Goal: Ask a question: Seek information or help from site administrators or community

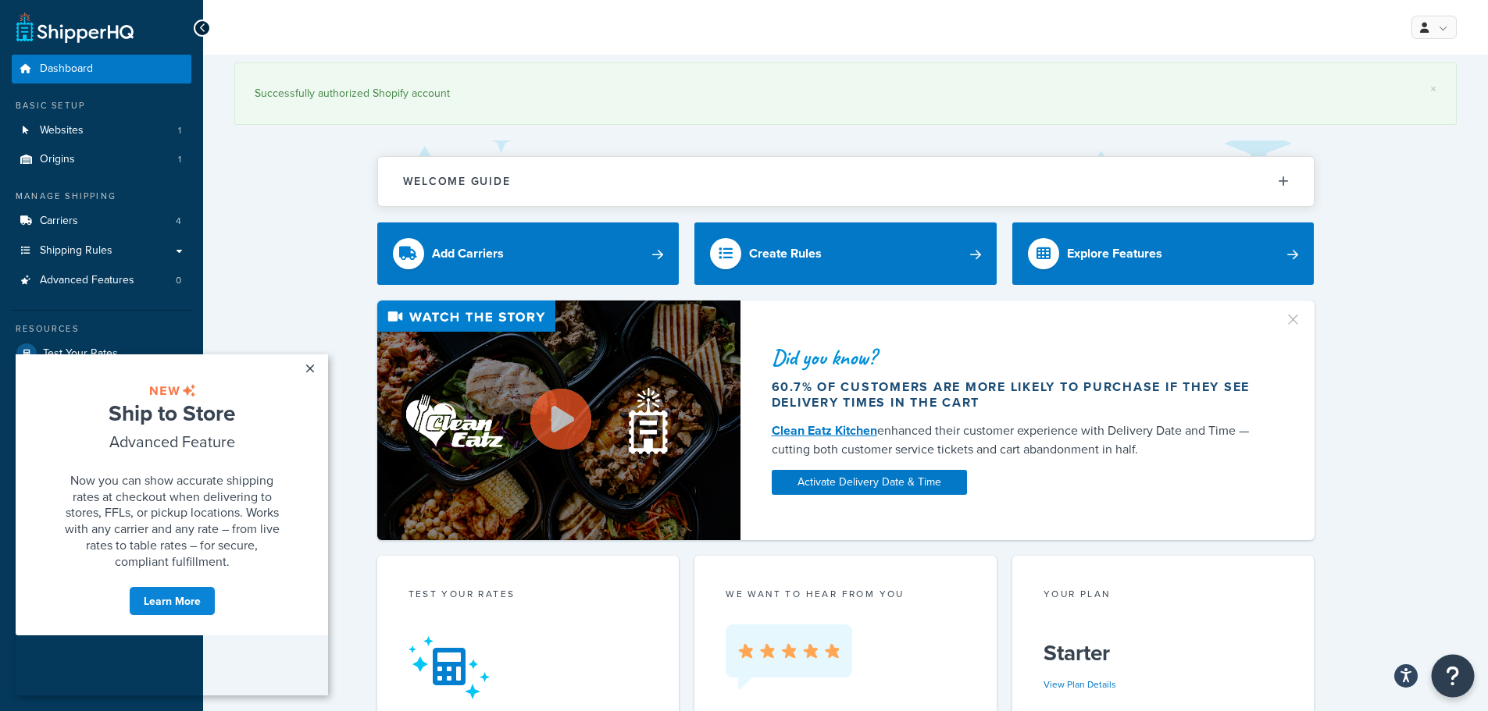
click at [1462, 670] on button "Open Resource Center" at bounding box center [1452, 676] width 43 height 43
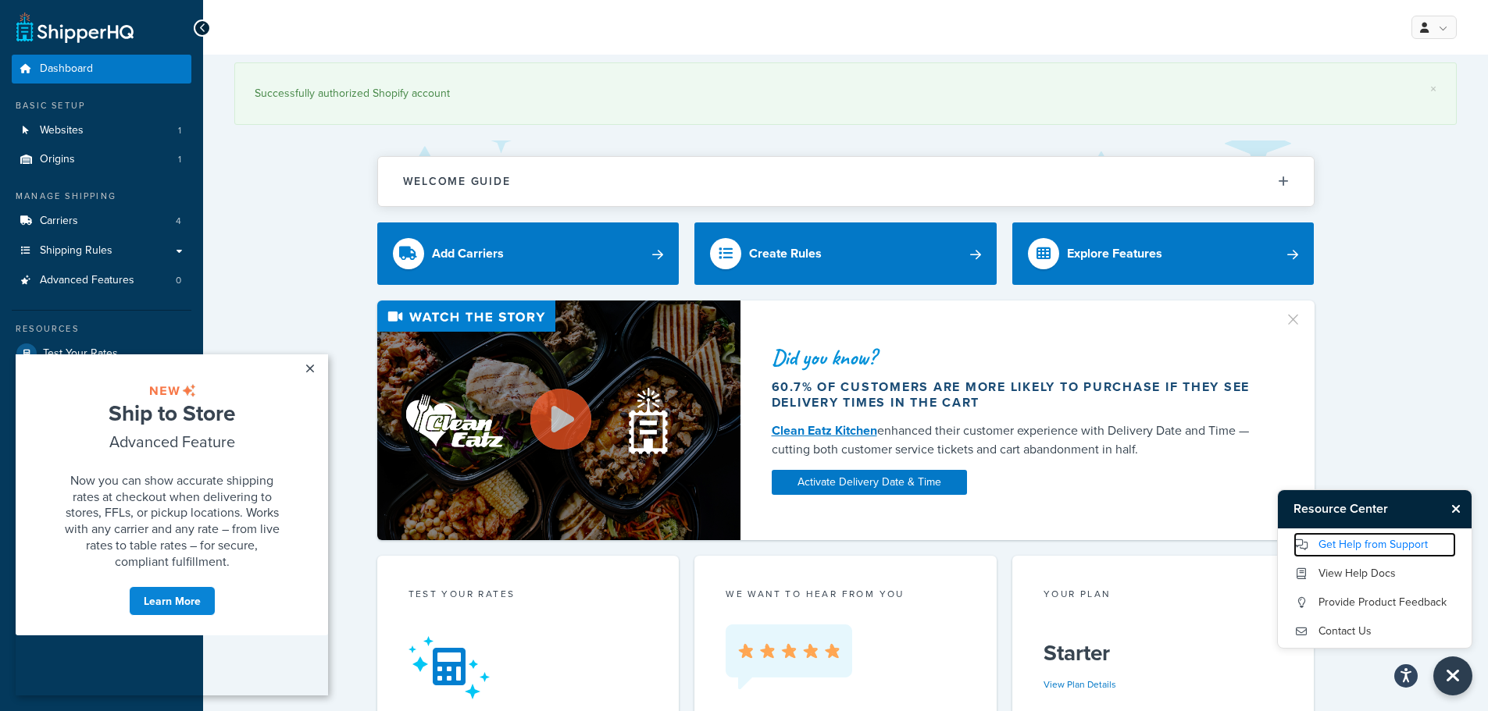
click at [1409, 537] on link "Get Help from Support" at bounding box center [1374, 545] width 162 height 25
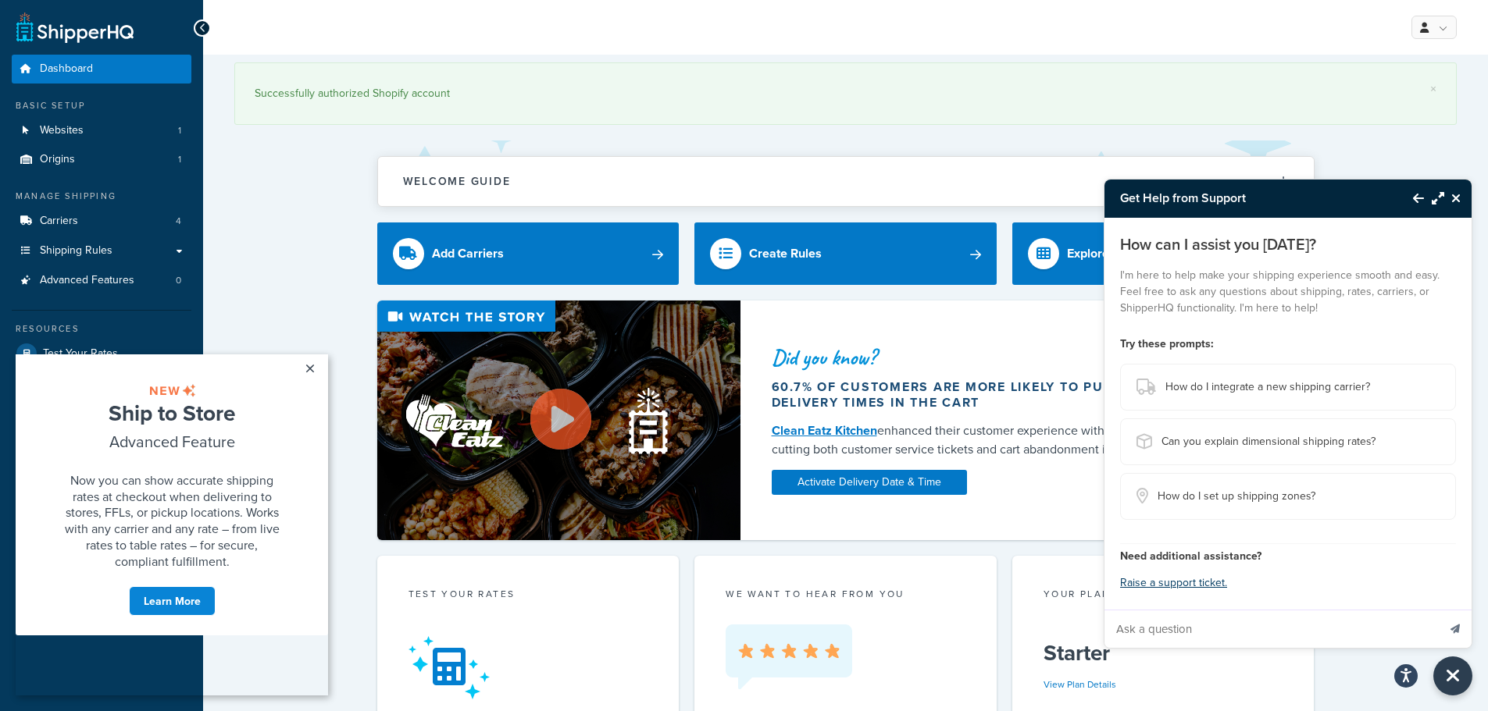
click at [1254, 641] on input "Ask a question" at bounding box center [1270, 629] width 333 height 37
type input "I have a live site but want to create a sandbox to test shipping on my site wit…"
click at [1438, 610] on button "Send message" at bounding box center [1454, 629] width 33 height 38
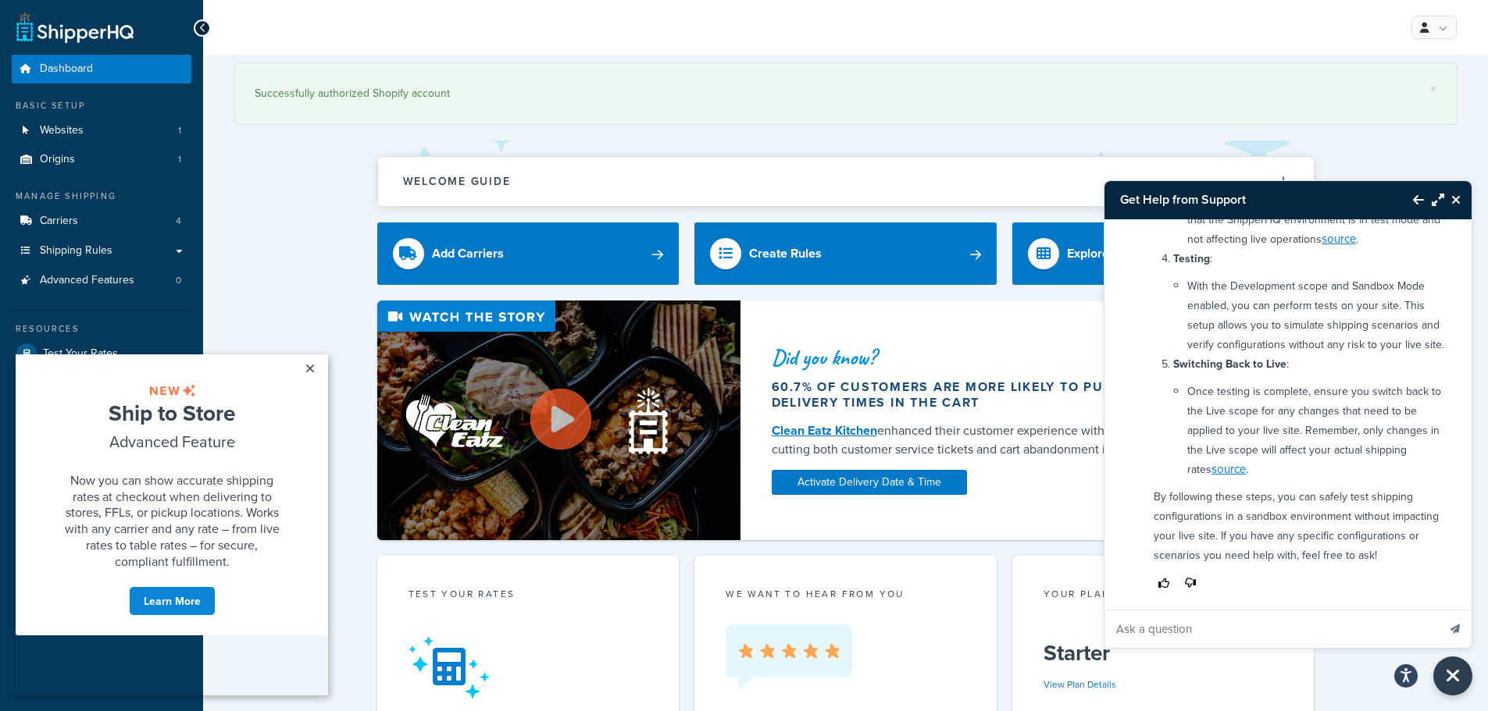
scroll to position [615, 0]
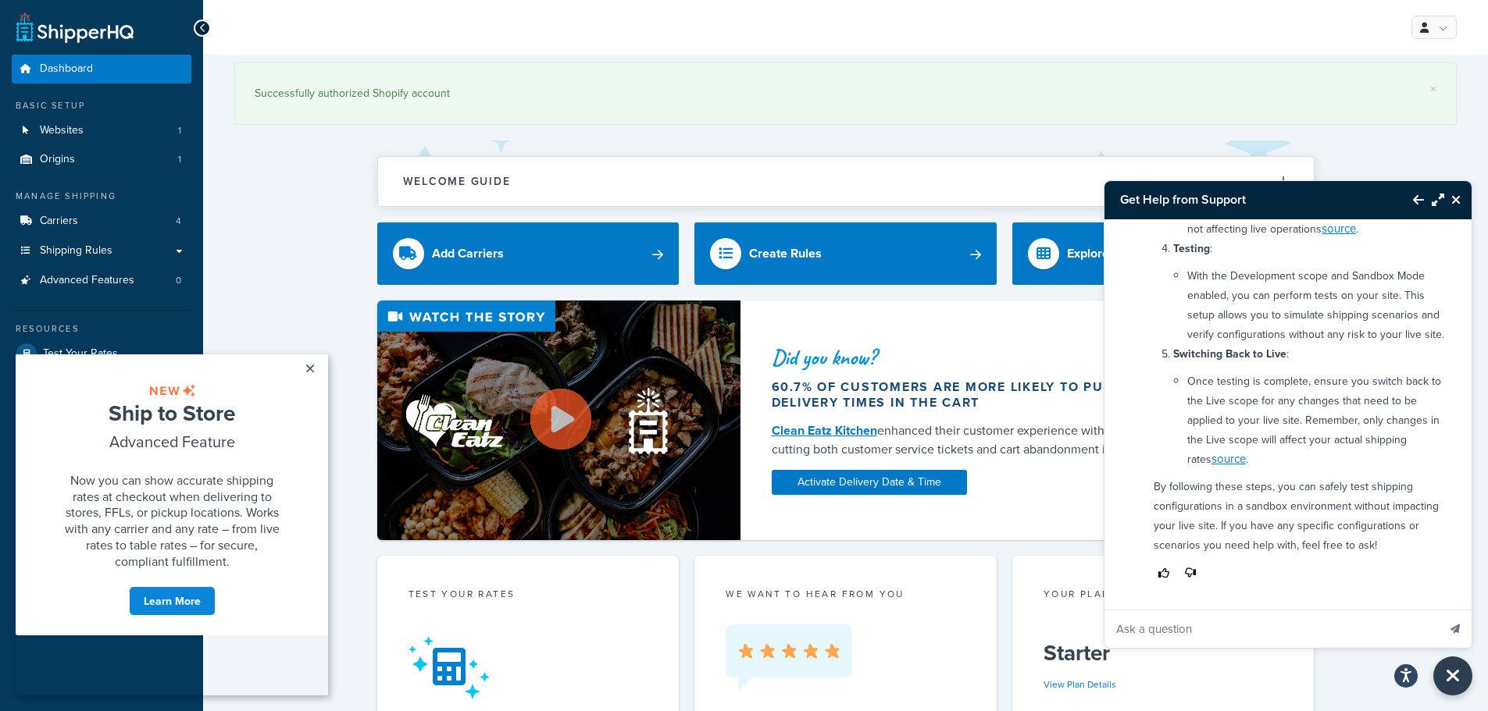
click at [1327, 626] on input "Ask a question" at bounding box center [1270, 629] width 333 height 37
type input "I want to do it on my actual site though as if i was a customer"
click at [1438, 610] on button "Send message" at bounding box center [1454, 629] width 33 height 38
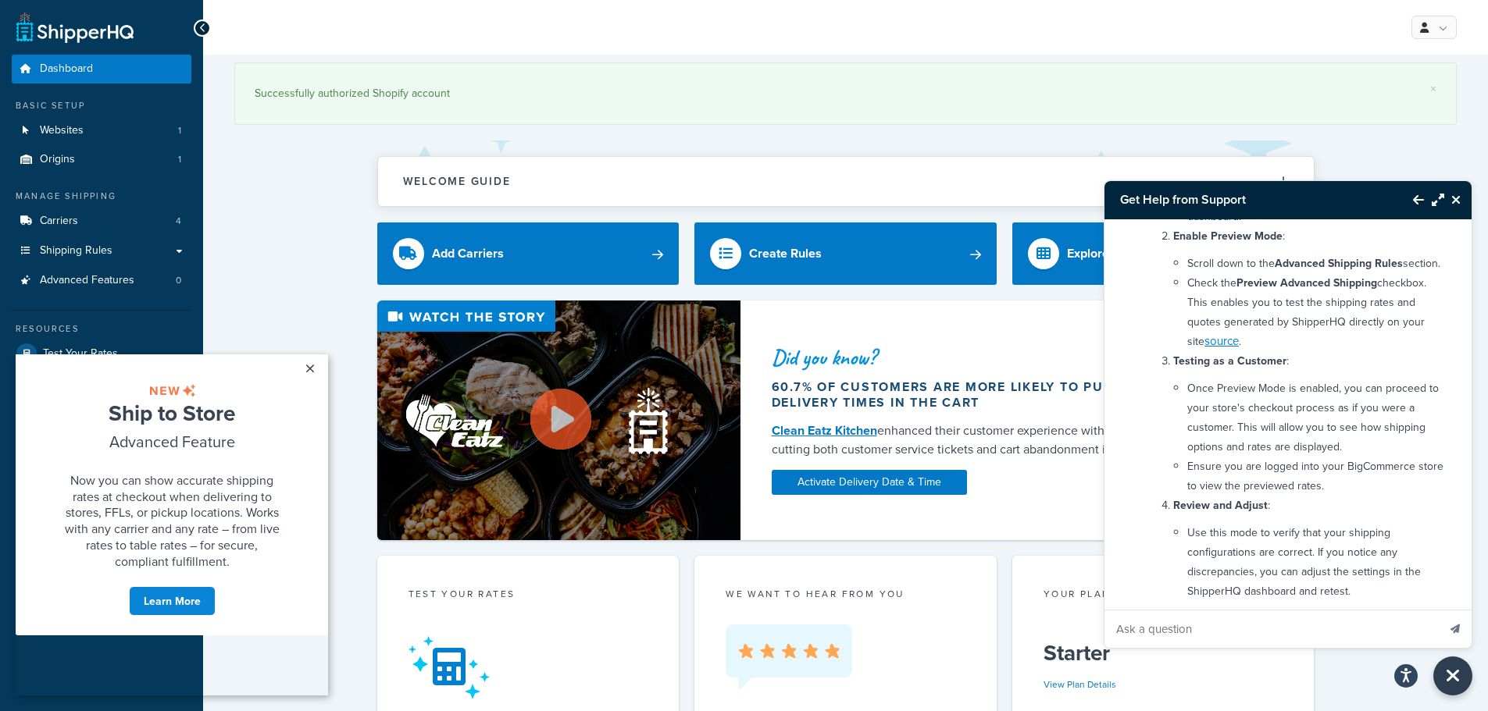
scroll to position [1166, 0]
click at [308, 369] on link "×" at bounding box center [309, 369] width 27 height 28
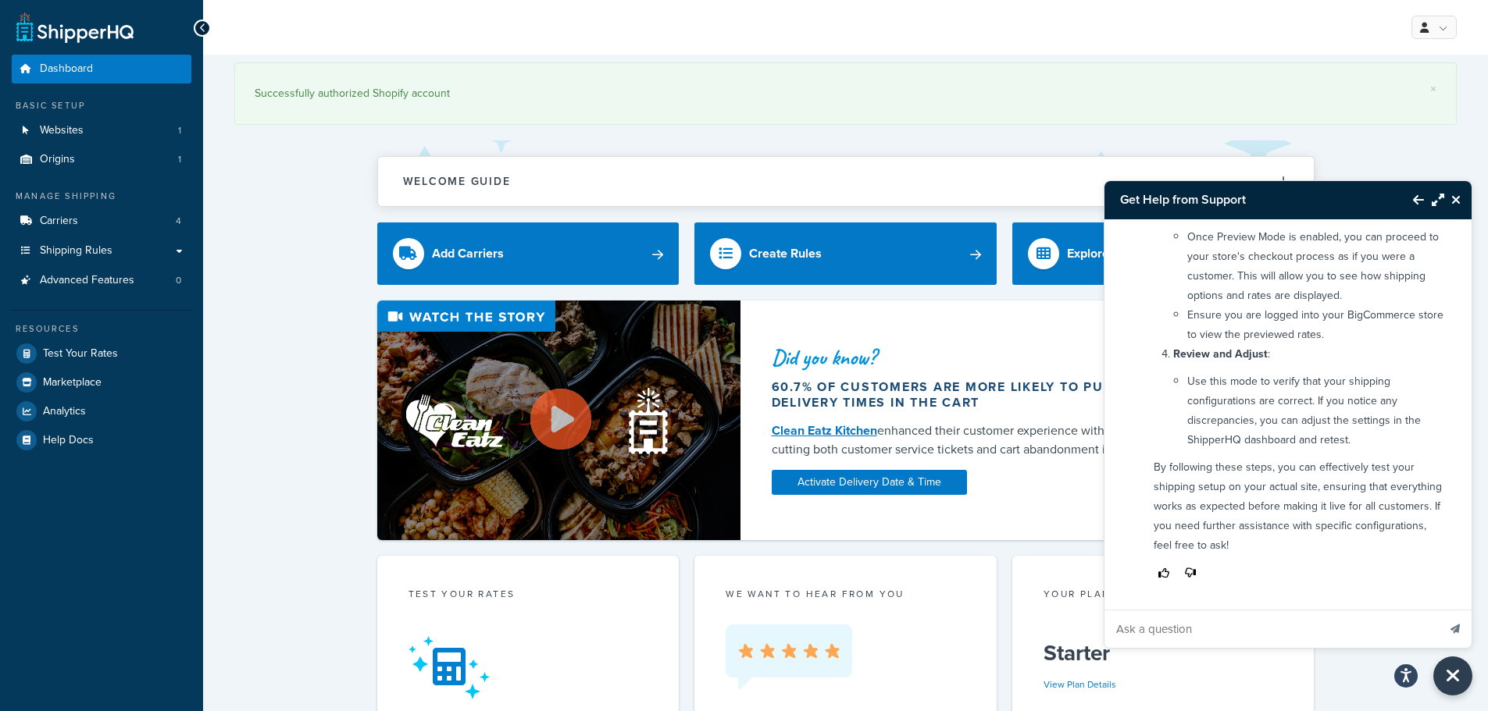
scroll to position [1399, 0]
click at [1293, 614] on input "Ask a question" at bounding box center [1270, 629] width 333 height 37
type input "speak to a human"
click at [1438, 610] on button "Send message" at bounding box center [1454, 629] width 33 height 38
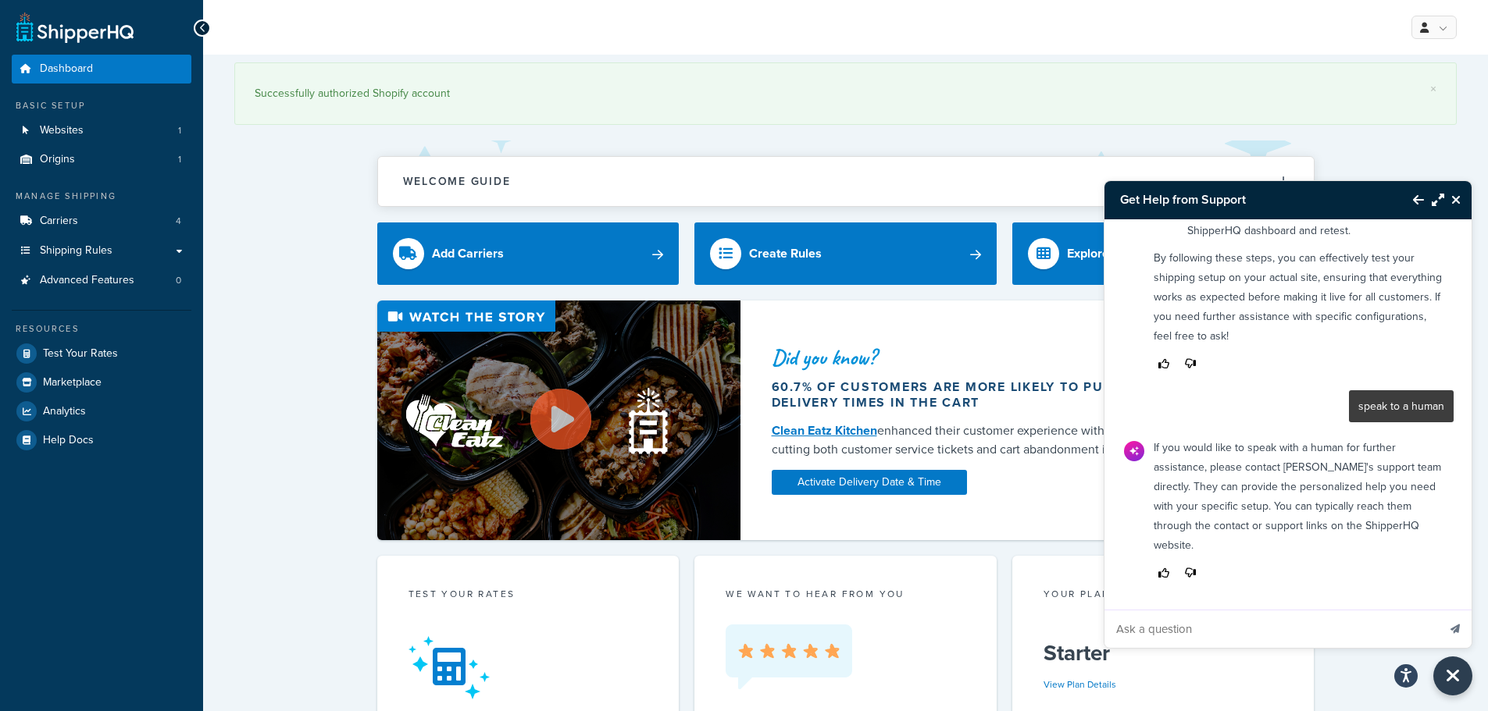
scroll to position [622, 0]
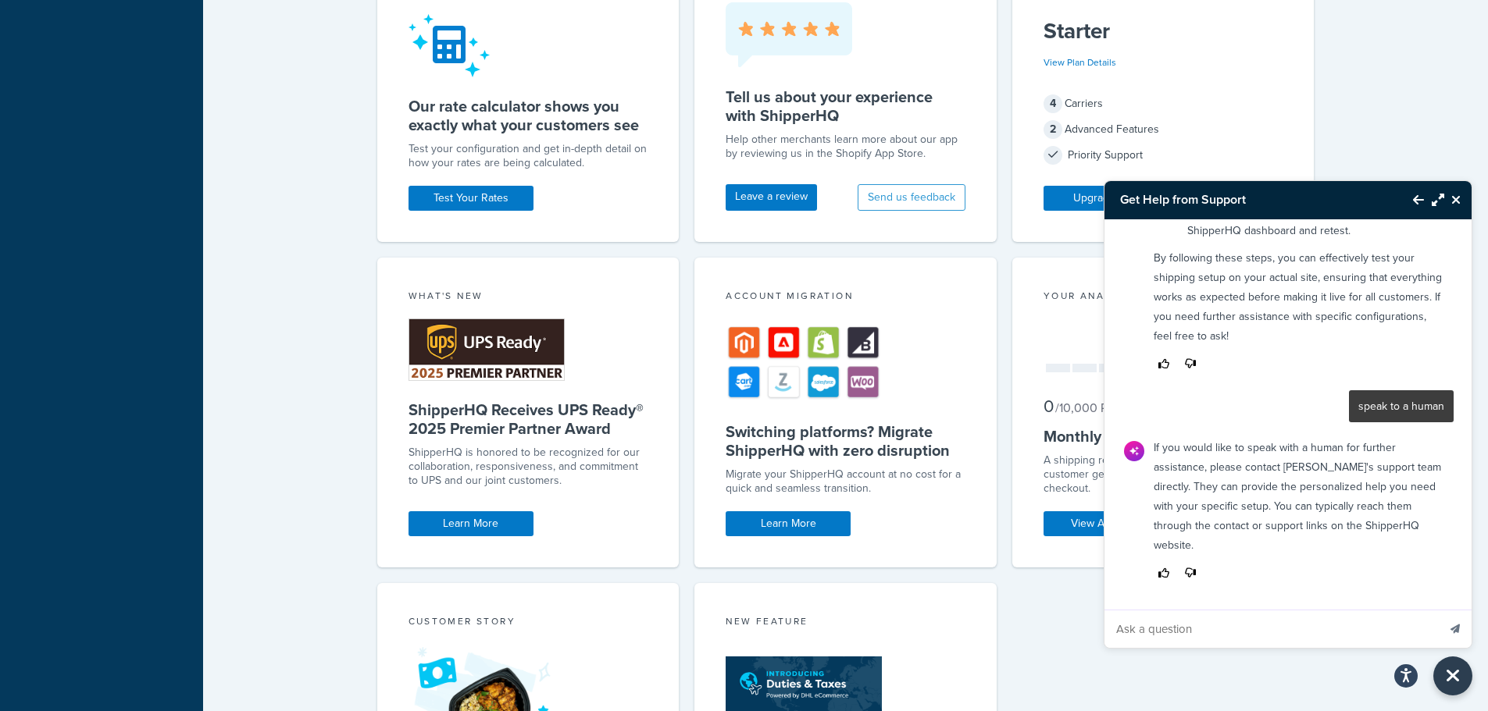
click at [1273, 611] on input "Ask a question" at bounding box center [1270, 629] width 333 height 37
type input "how do i do that"
click at [1438, 610] on button "Send message" at bounding box center [1454, 629] width 33 height 38
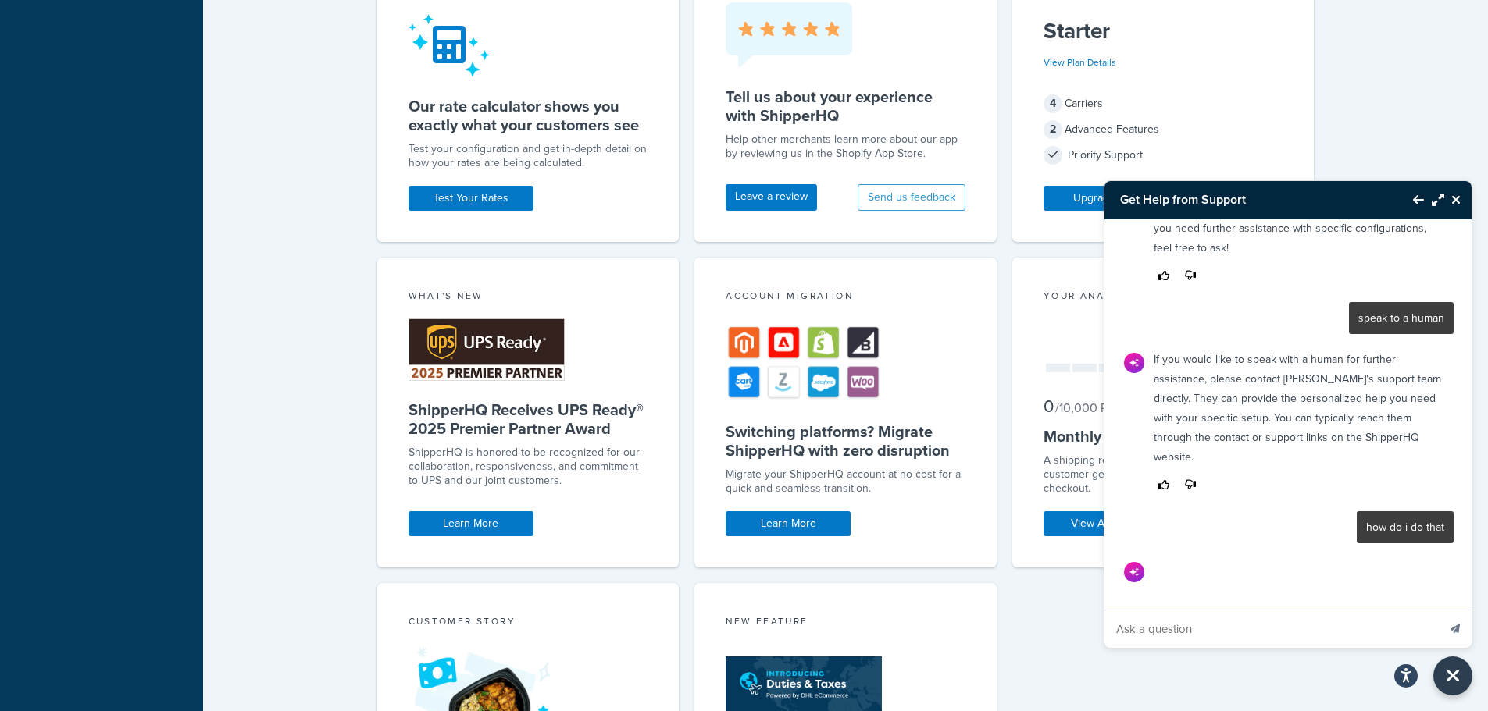
scroll to position [1739, 0]
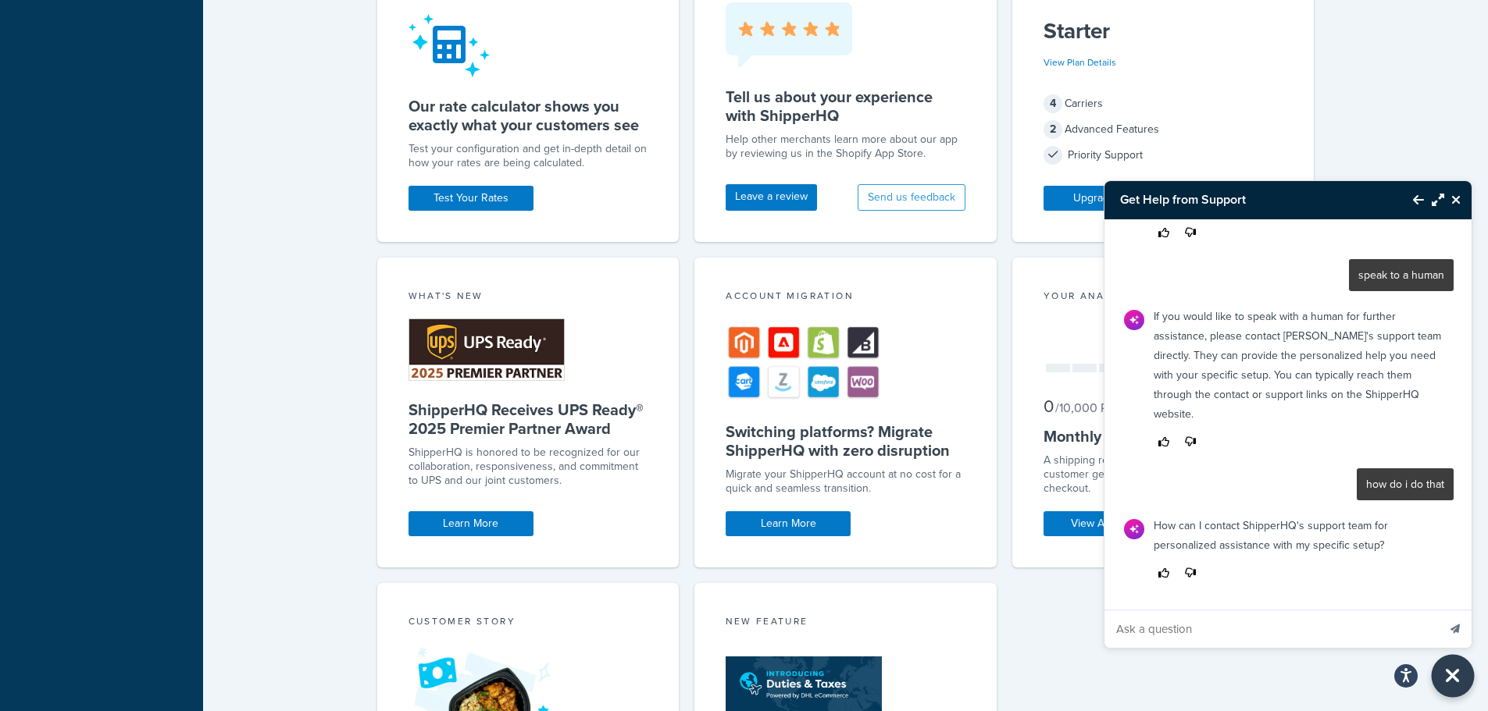
click at [1450, 675] on icon "Close Resource Center" at bounding box center [1452, 676] width 17 height 22
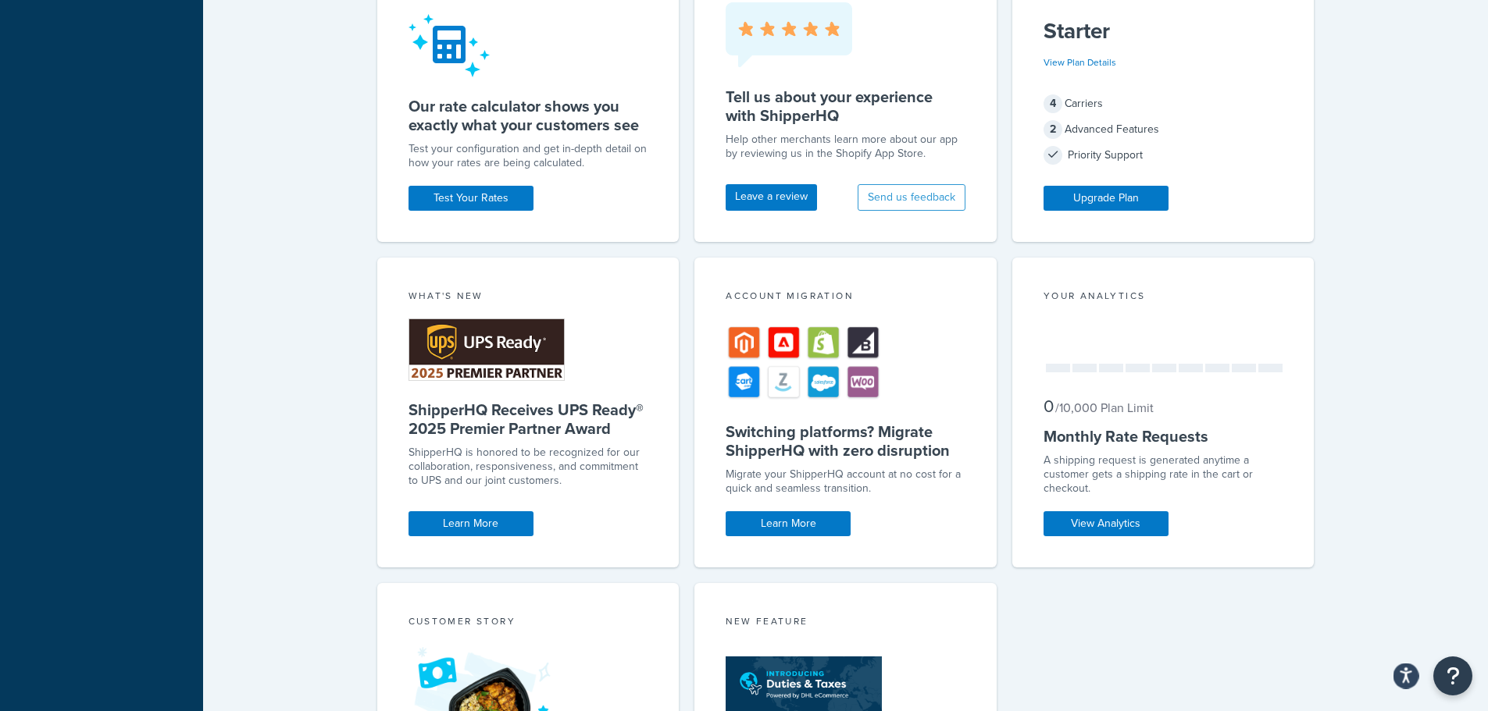
click at [1403, 676] on icon "Open accessiBe: accessibility options, statement and help" at bounding box center [1405, 676] width 12 height 16
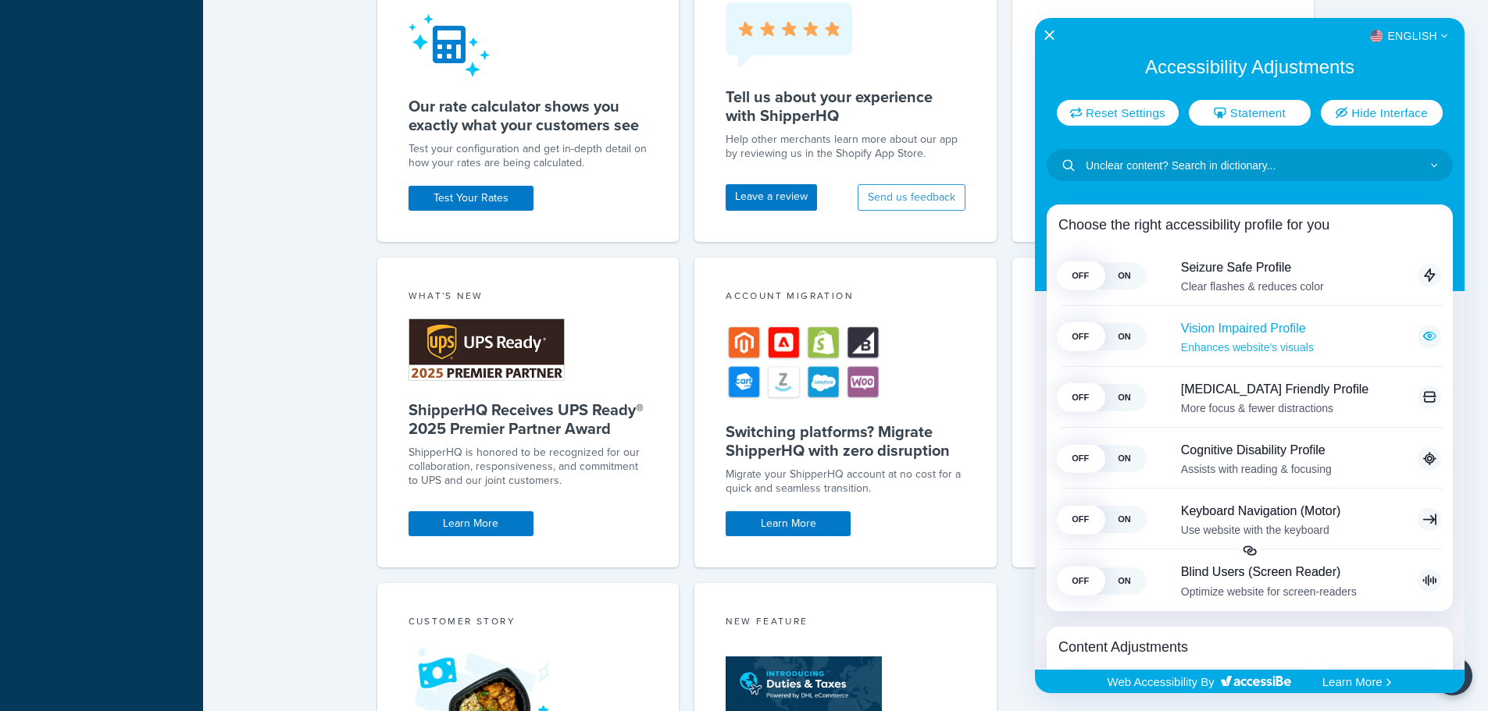
click at [1103, 348] on span "ON" at bounding box center [1124, 336] width 44 height 27
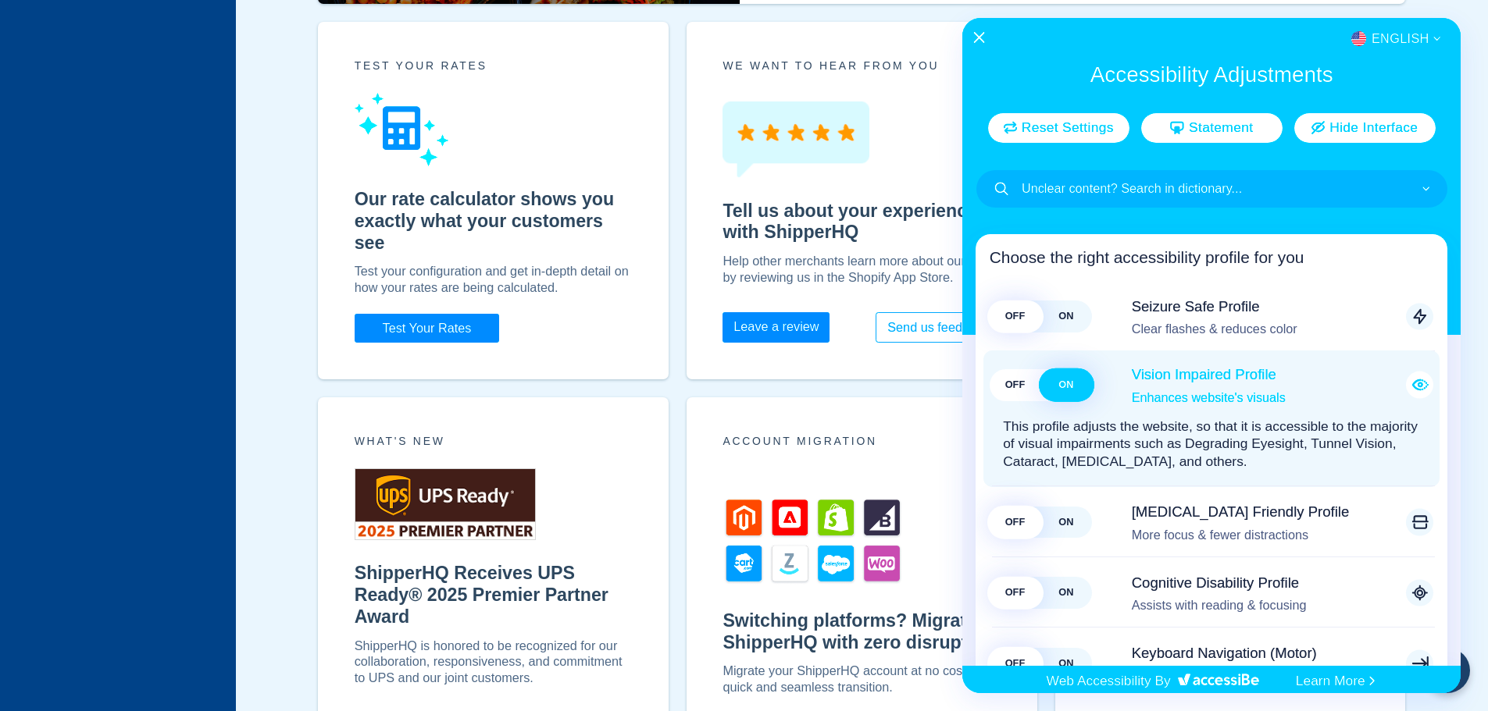
click at [1024, 391] on span "OFF" at bounding box center [1014, 385] width 51 height 32
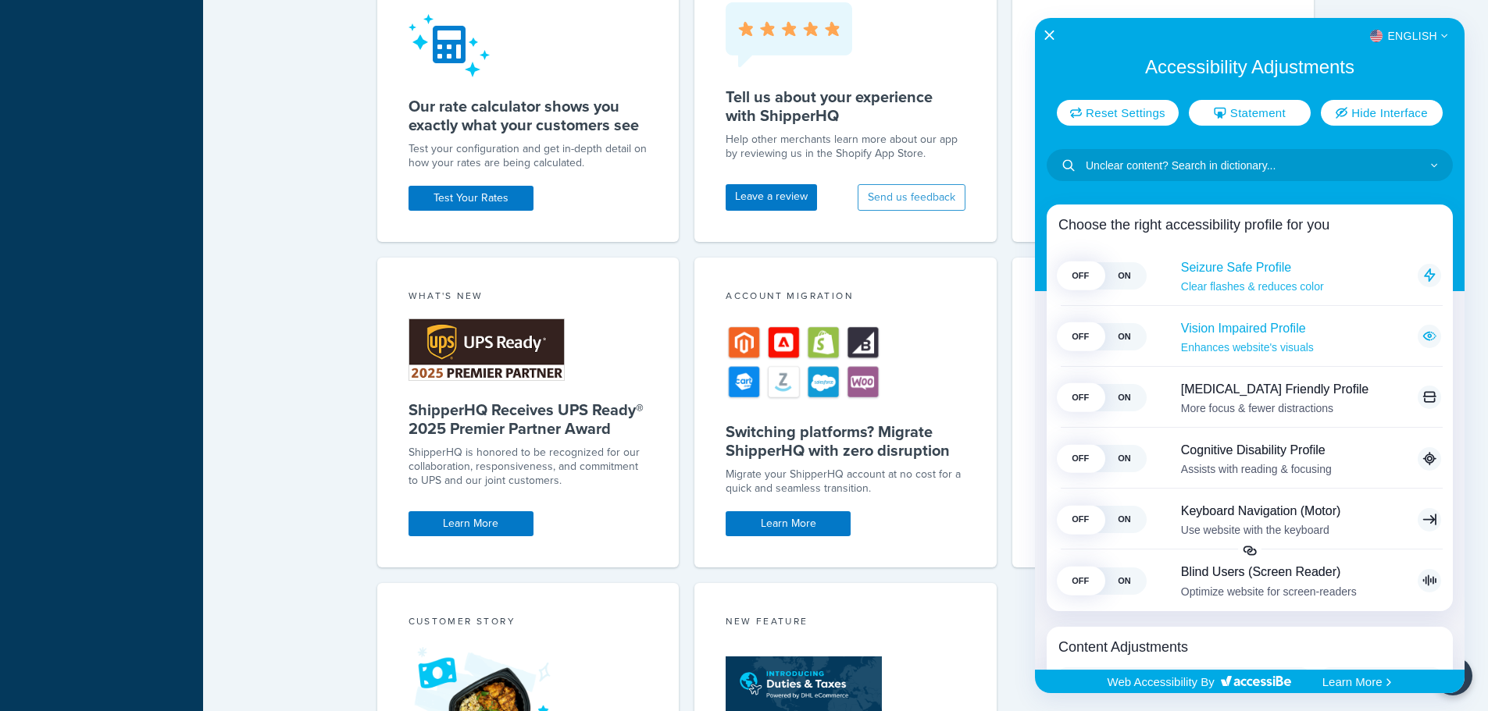
click at [1102, 276] on span "ON" at bounding box center [1124, 275] width 44 height 27
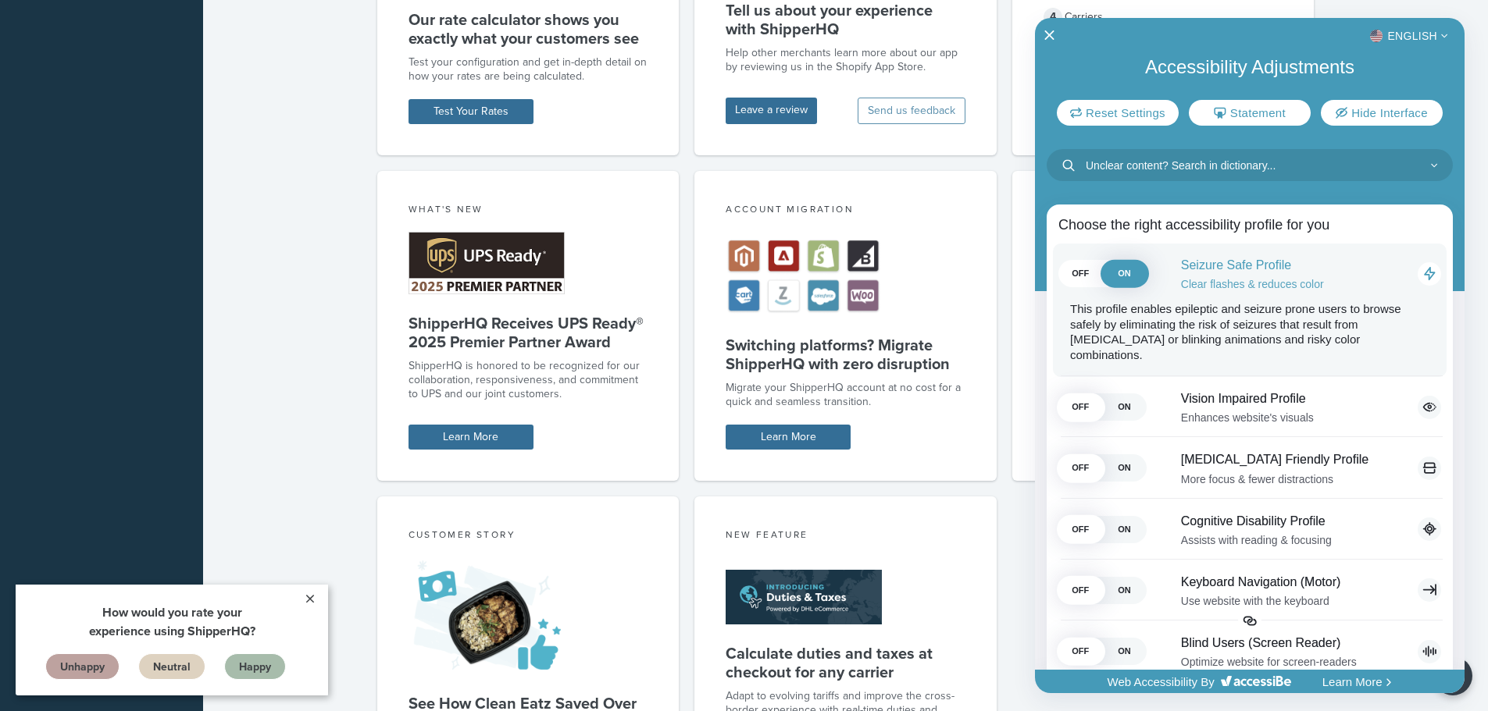
click at [1099, 278] on span "OFF" at bounding box center [1080, 273] width 44 height 27
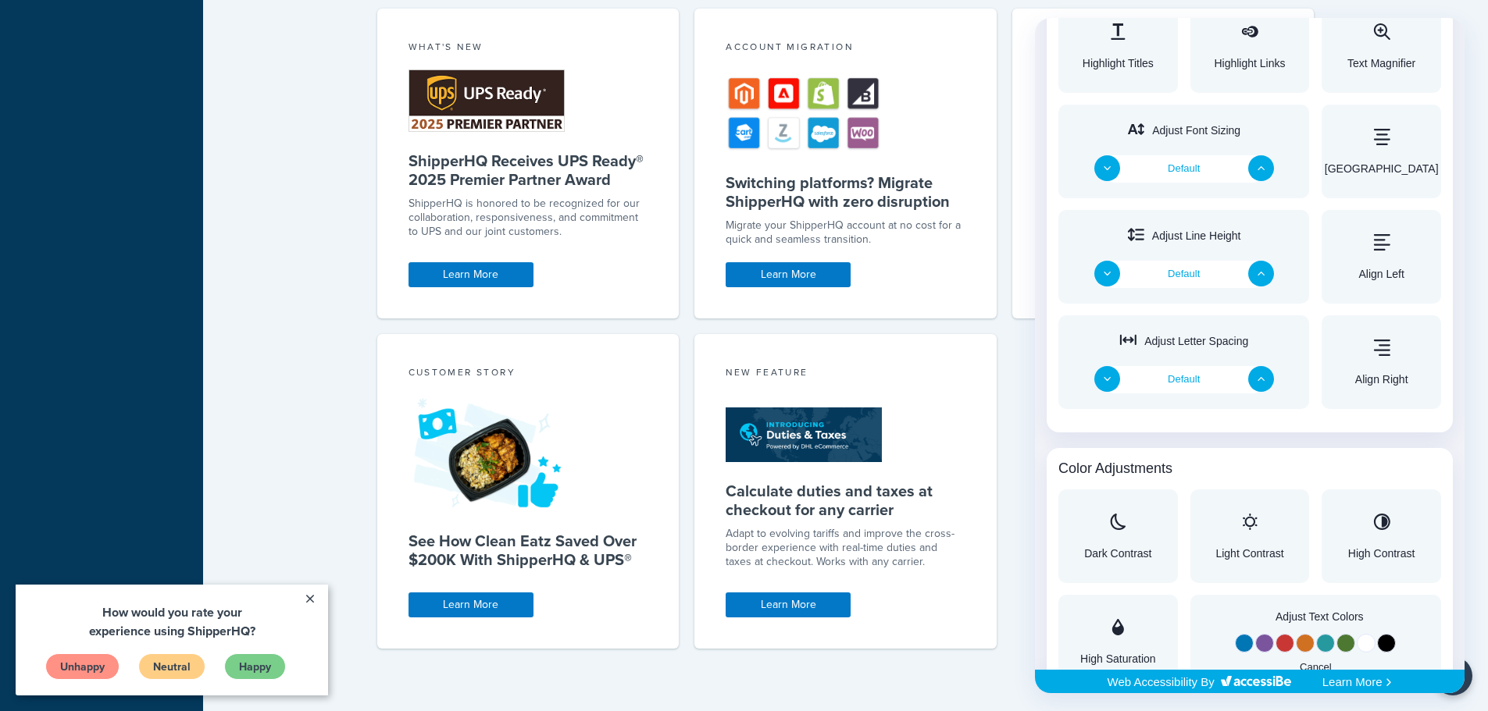
scroll to position [781, 0]
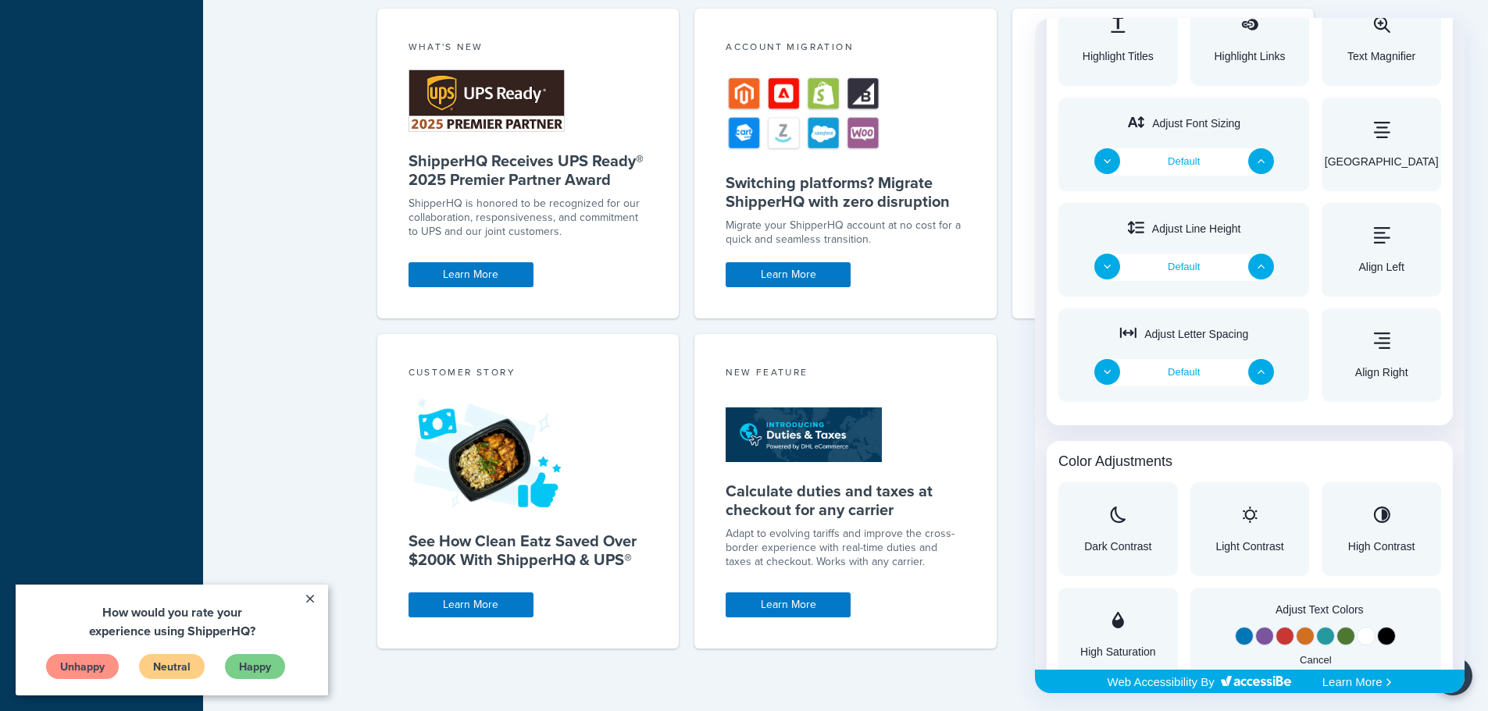
click at [1247, 680] on img "Accessibility Adjustments" at bounding box center [1256, 681] width 70 height 10
click at [1281, 633] on button "Change Color to Red" at bounding box center [1284, 635] width 19 height 19
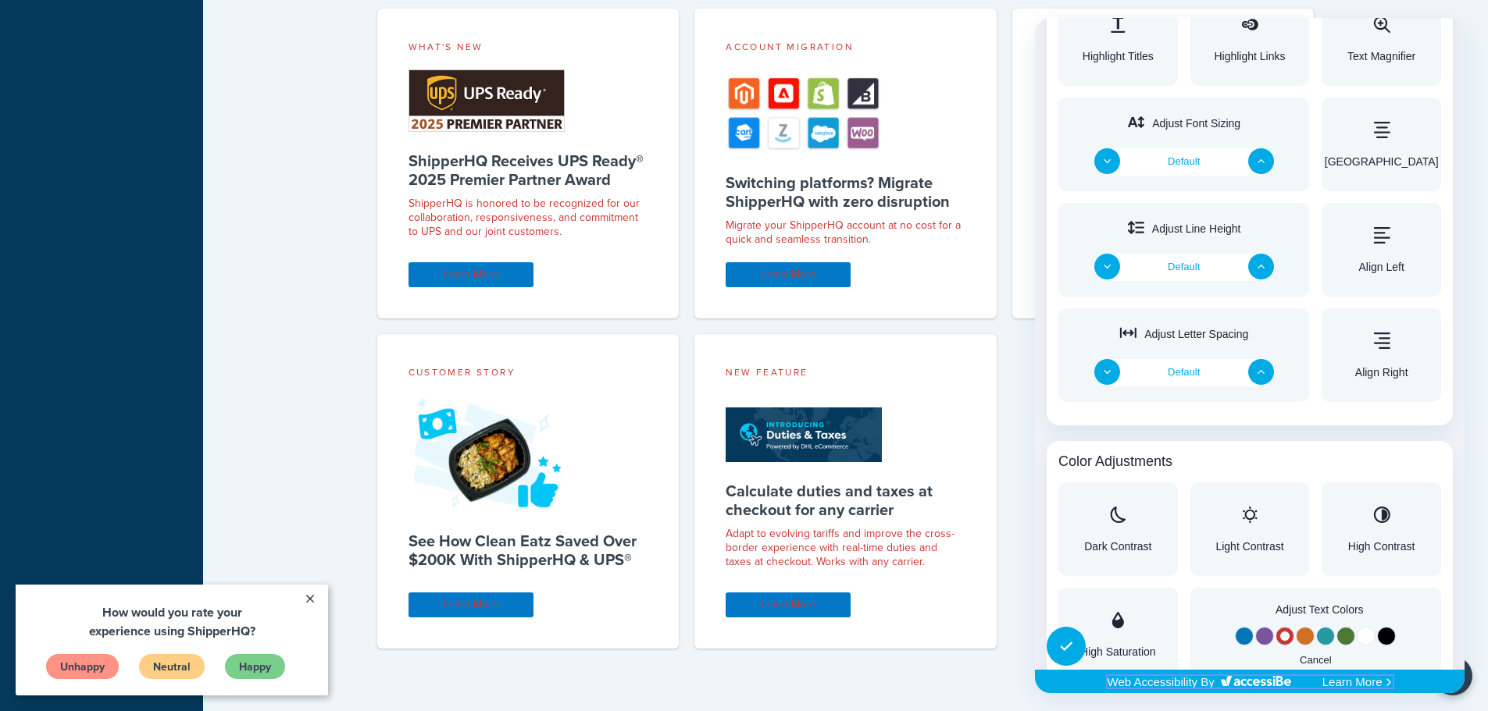
click at [1301, 634] on button "Change Color to Orange" at bounding box center [1305, 635] width 19 height 19
click at [1336, 638] on button "Change Color to Green" at bounding box center [1345, 635] width 19 height 19
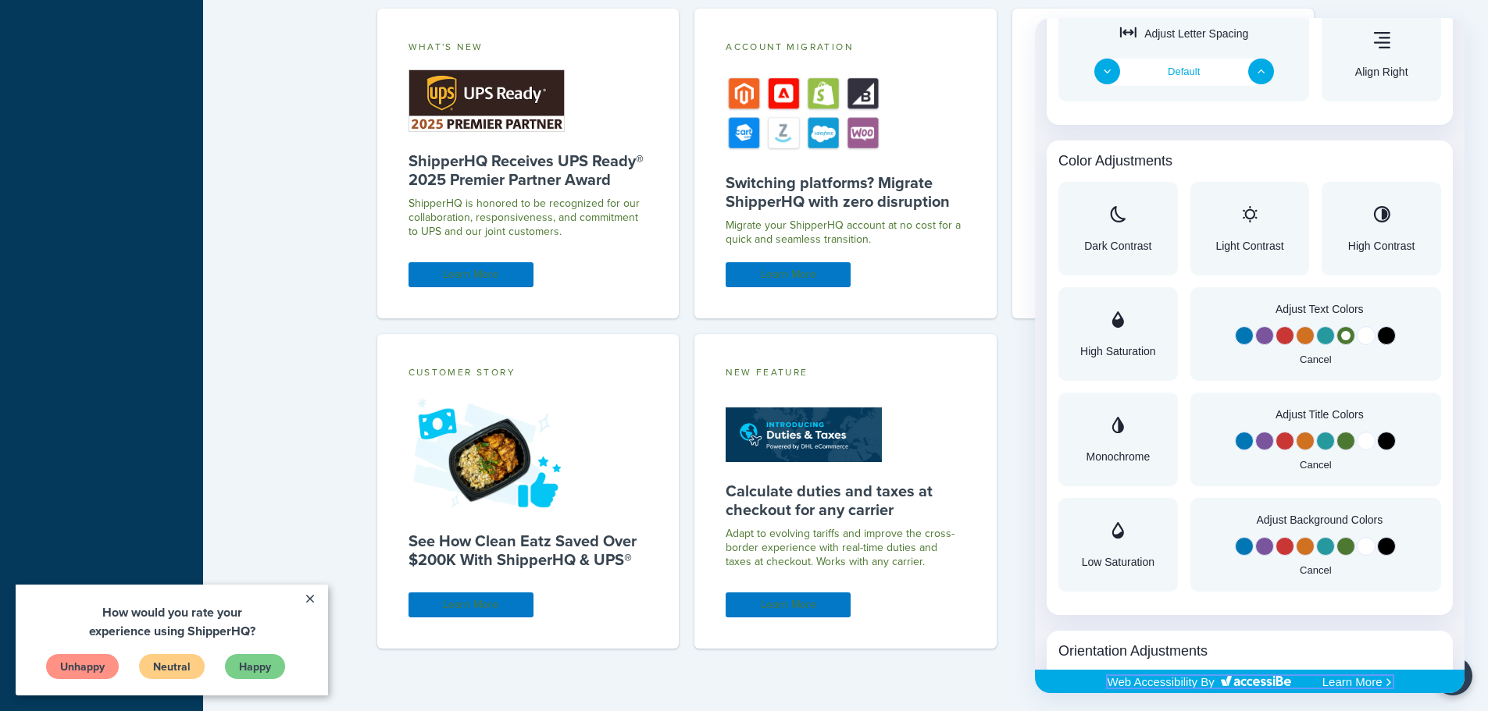
scroll to position [1093, 0]
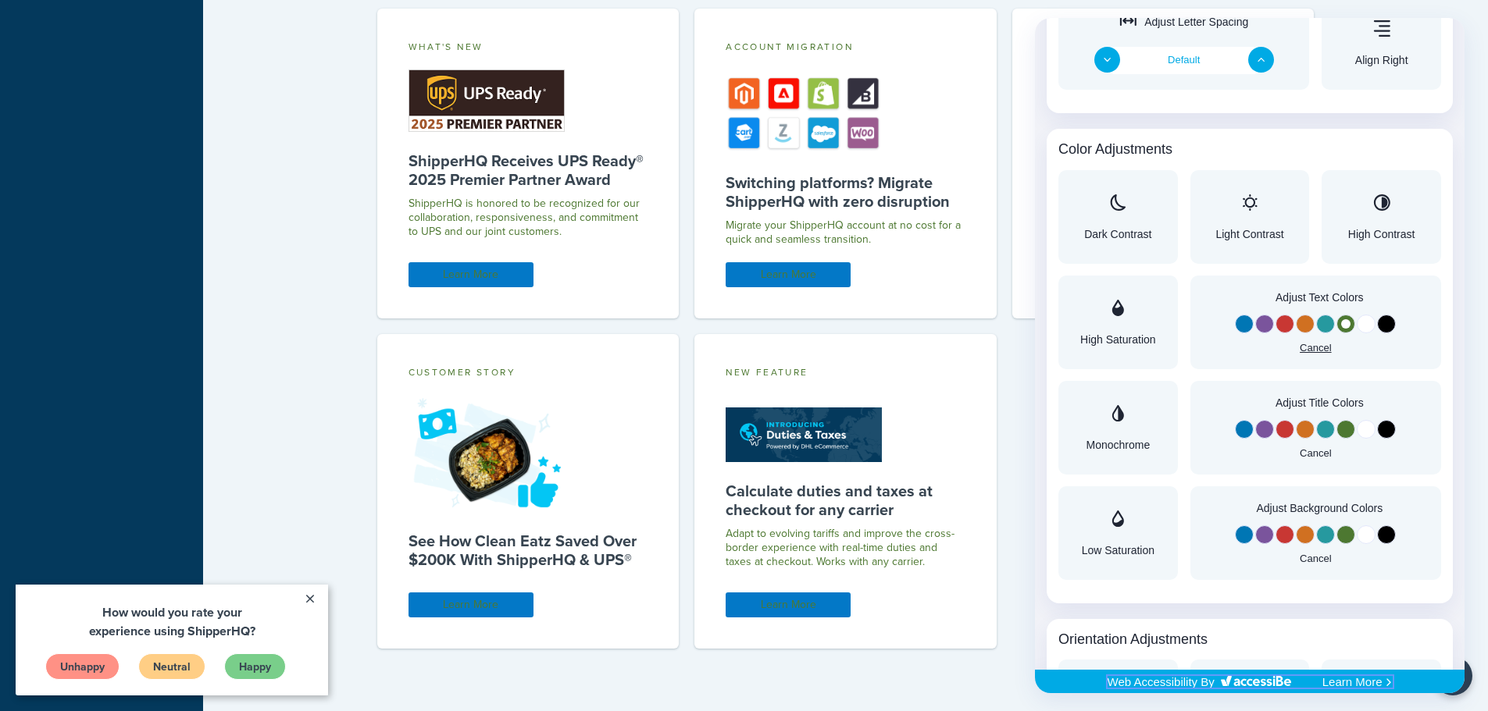
click at [1308, 352] on button "Cancel" at bounding box center [1314, 347] width 31 height 10
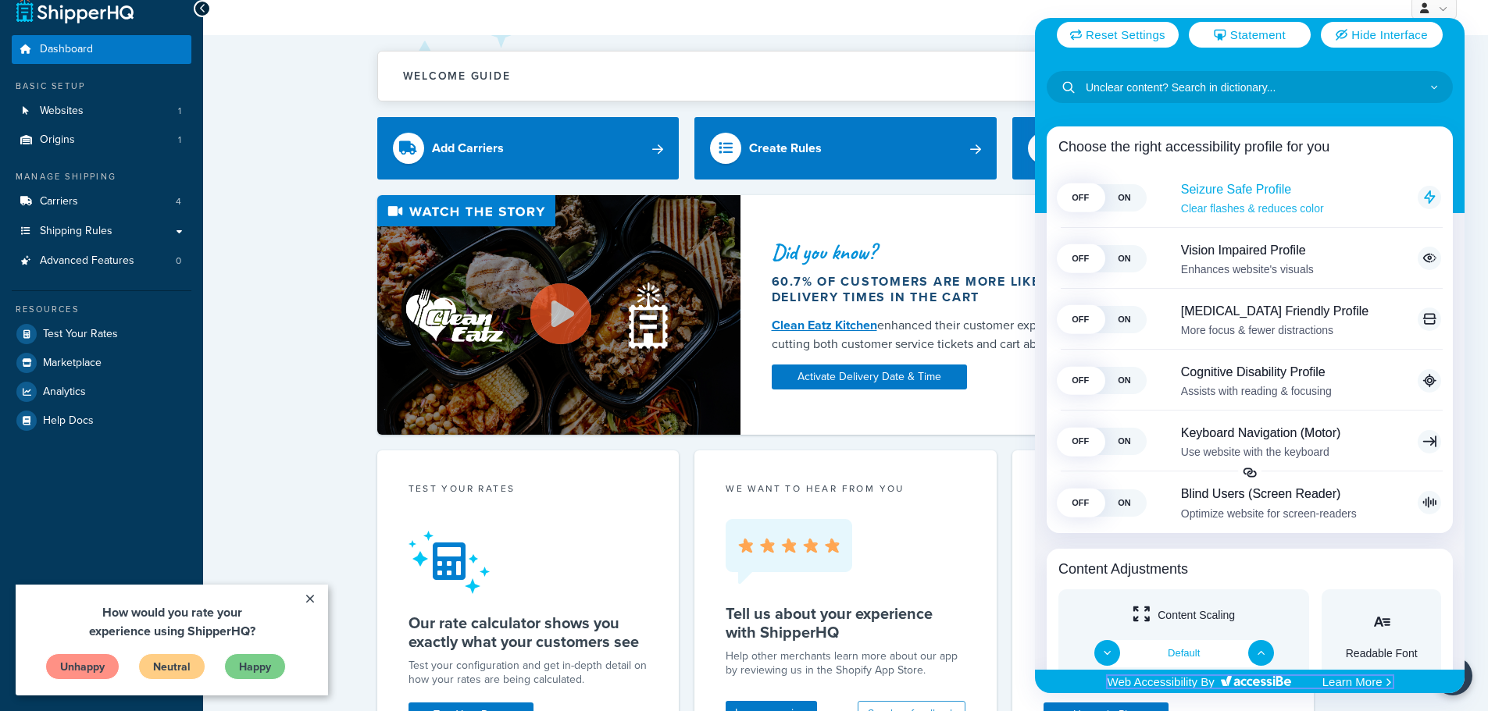
scroll to position [0, 0]
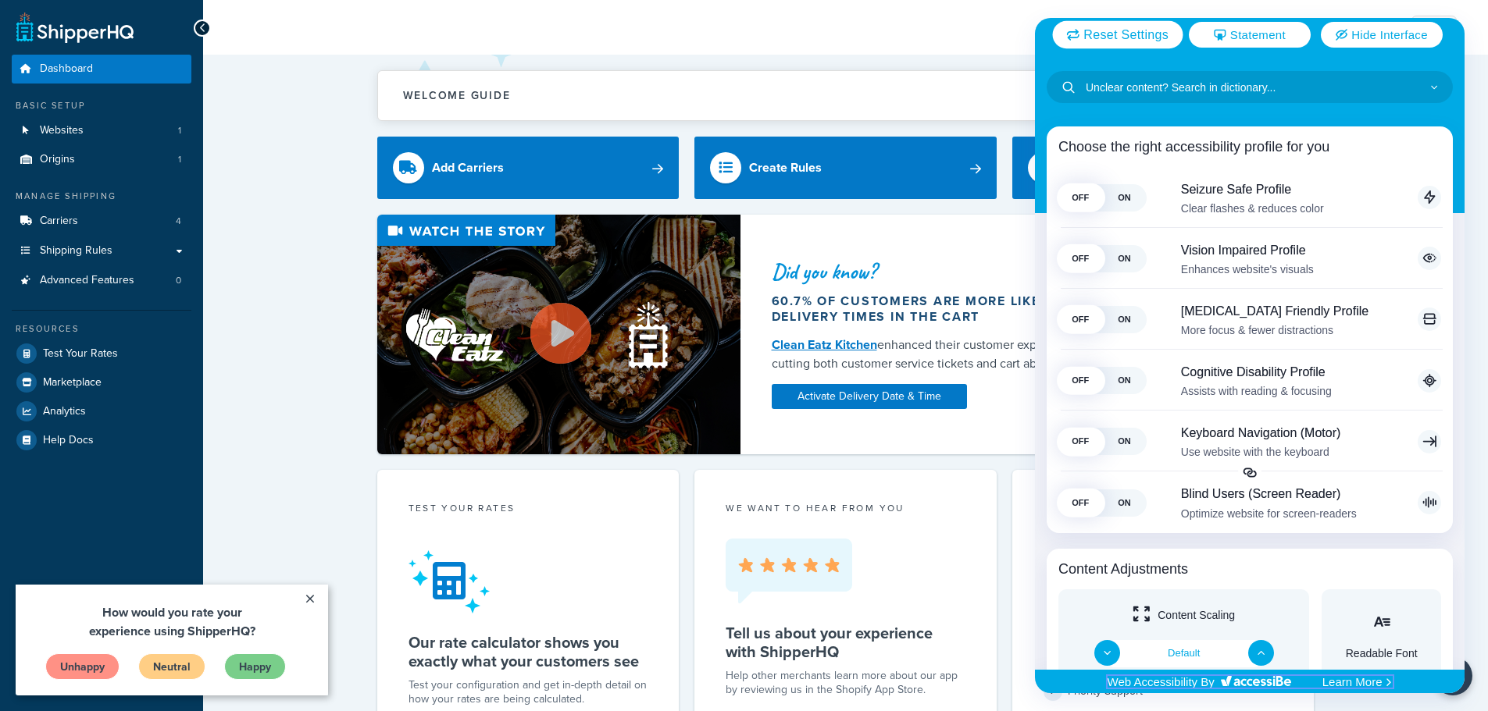
click at [1120, 30] on span "Reset Settings" at bounding box center [1125, 34] width 85 height 12
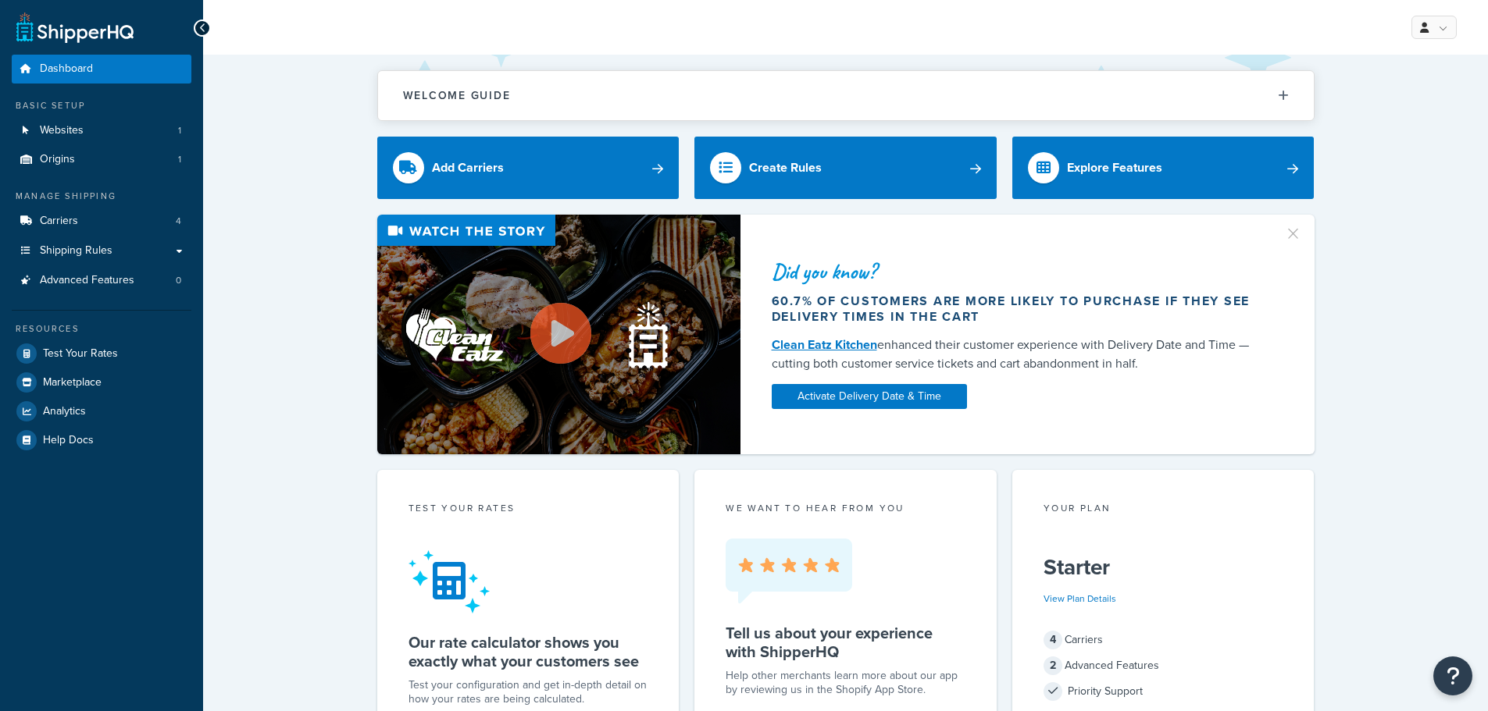
click at [125, 441] on link "Help Docs" at bounding box center [102, 440] width 180 height 28
